Goal: Complete application form

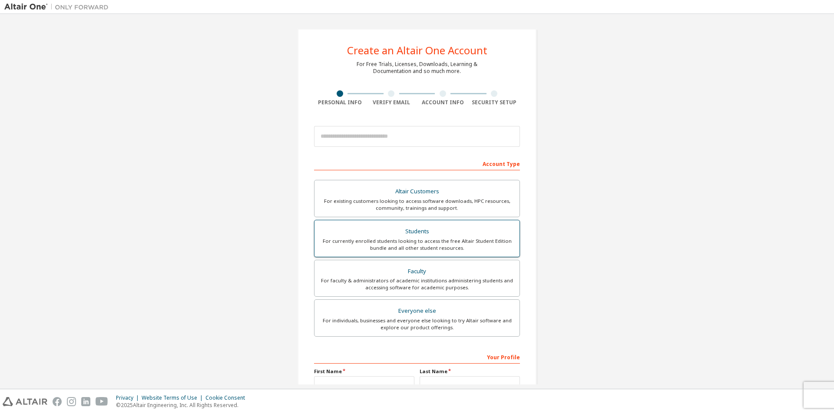
click at [404, 233] on div "Students" at bounding box center [417, 232] width 195 height 12
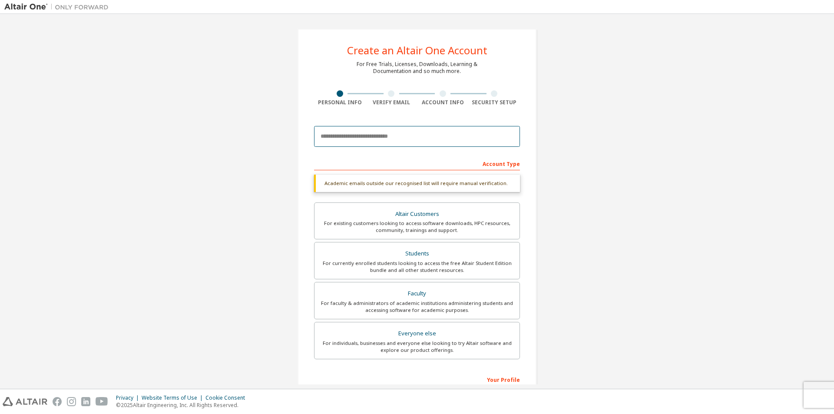
click at [343, 140] on input "email" at bounding box center [417, 136] width 206 height 21
type input "**********"
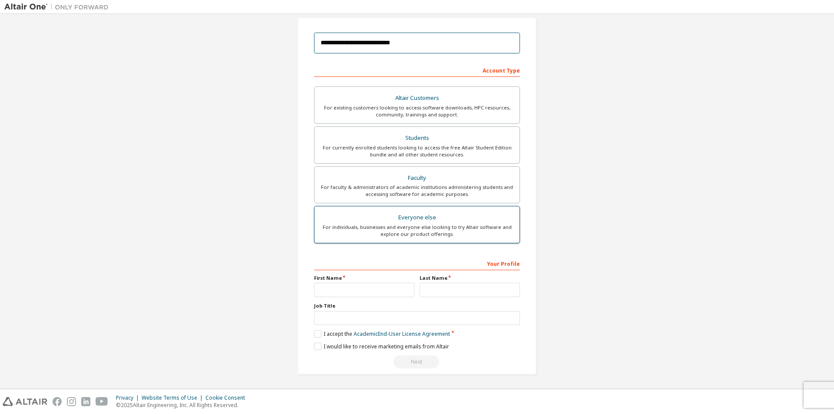
scroll to position [94, 0]
click at [332, 286] on input "text" at bounding box center [364, 289] width 100 height 14
type input "*******"
type input "*****"
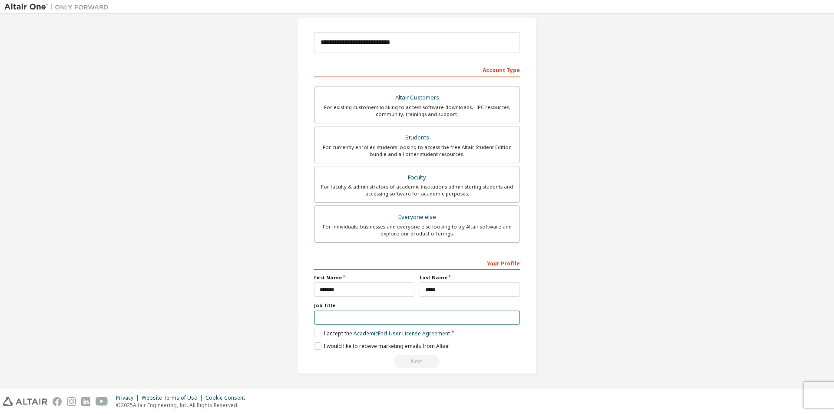
click at [356, 314] on input "text" at bounding box center [417, 318] width 206 height 14
type input "*******"
click at [315, 335] on label "I accept the Academic End-User License Agreement" at bounding box center [382, 333] width 136 height 7
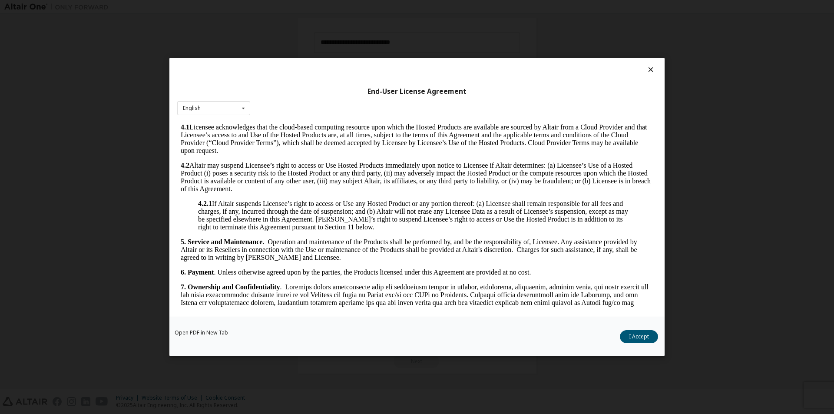
scroll to position [1302, 0]
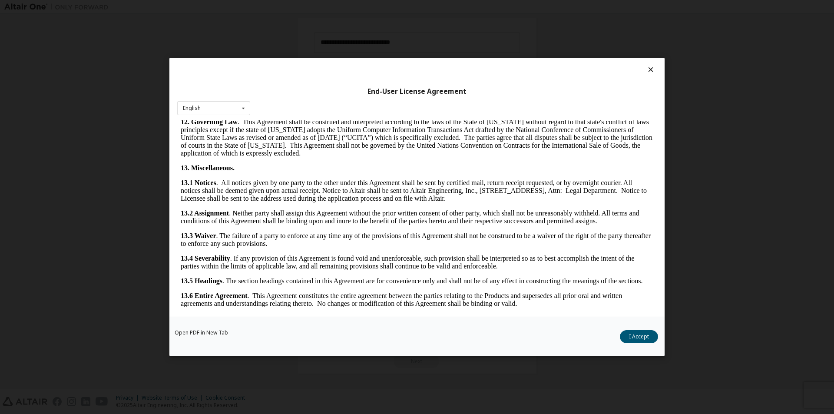
click at [636, 335] on button "I Accept" at bounding box center [639, 336] width 38 height 13
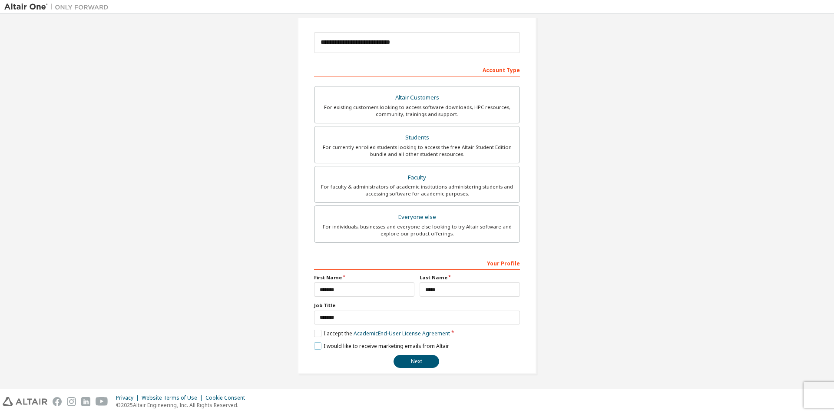
click at [315, 348] on label "I would like to receive marketing emails from Altair" at bounding box center [381, 345] width 135 height 7
click at [318, 347] on label "I would like to receive marketing emails from Altair" at bounding box center [381, 345] width 135 height 7
click at [404, 362] on button "Next" at bounding box center [417, 361] width 46 height 13
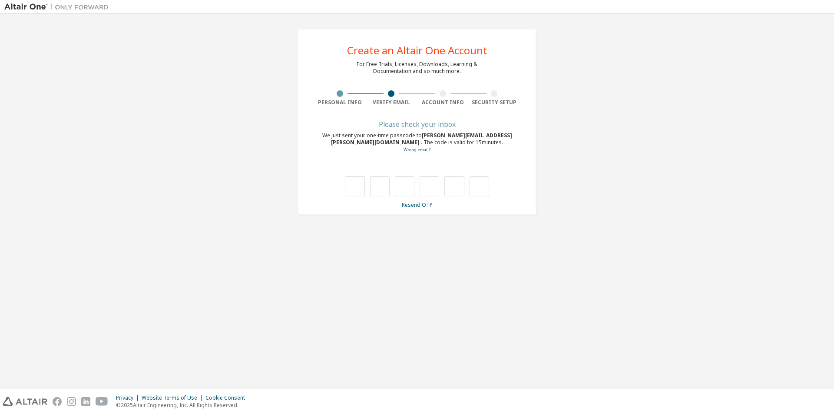
scroll to position [0, 0]
type input "*"
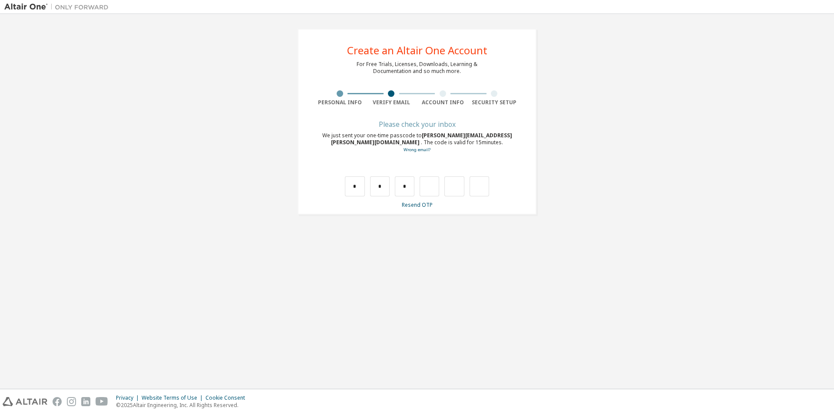
type input "*"
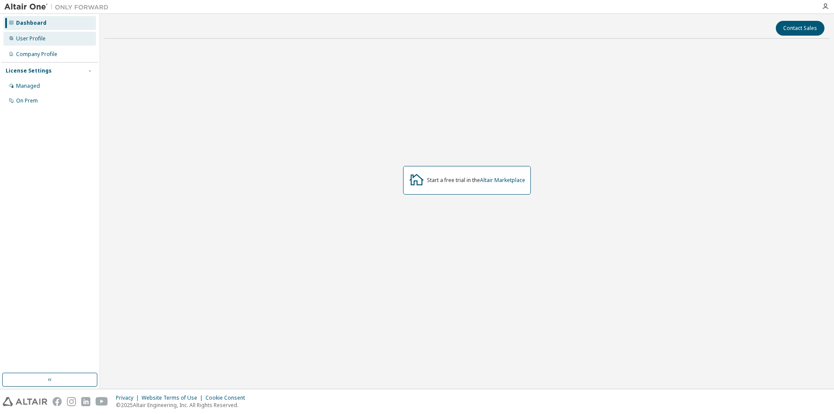
click at [56, 41] on div "User Profile" at bounding box center [49, 39] width 93 height 14
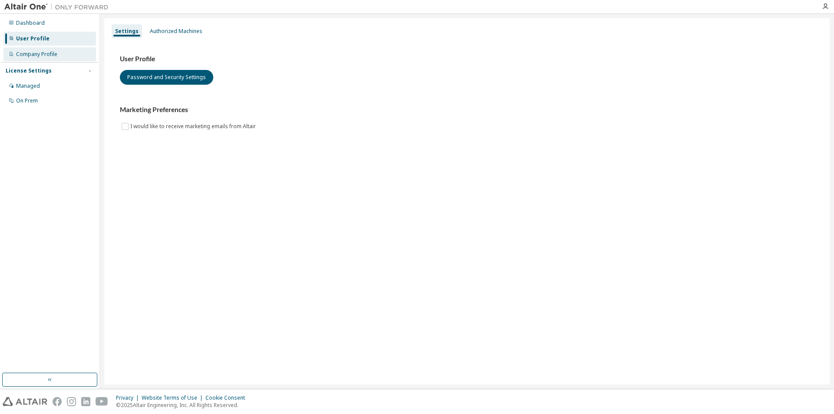
click at [51, 49] on div "Company Profile" at bounding box center [49, 54] width 93 height 14
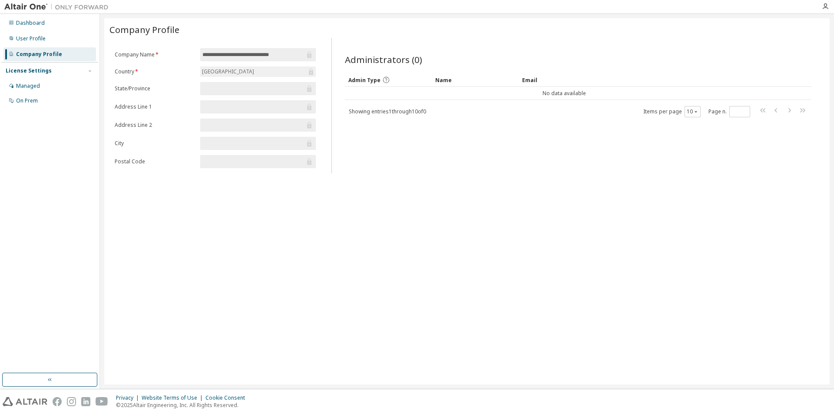
click at [27, 6] on img at bounding box center [58, 7] width 109 height 9
click at [35, 87] on div "Managed" at bounding box center [28, 86] width 24 height 7
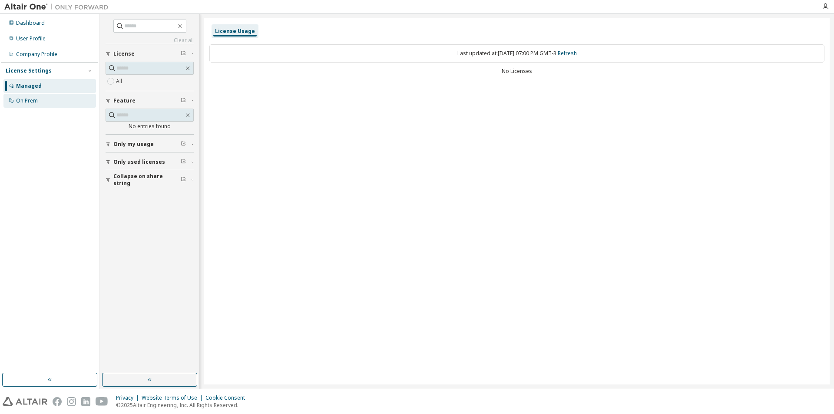
click at [31, 98] on div "On Prem" at bounding box center [27, 100] width 22 height 7
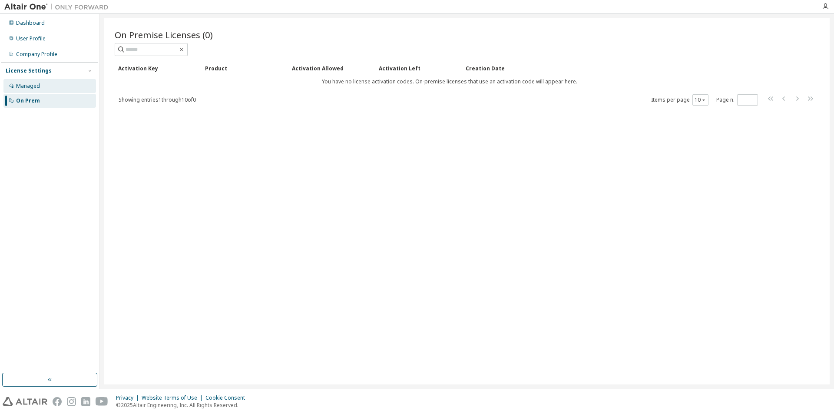
click at [35, 87] on div "Managed" at bounding box center [28, 86] width 24 height 7
